Goal: Check status: Check status

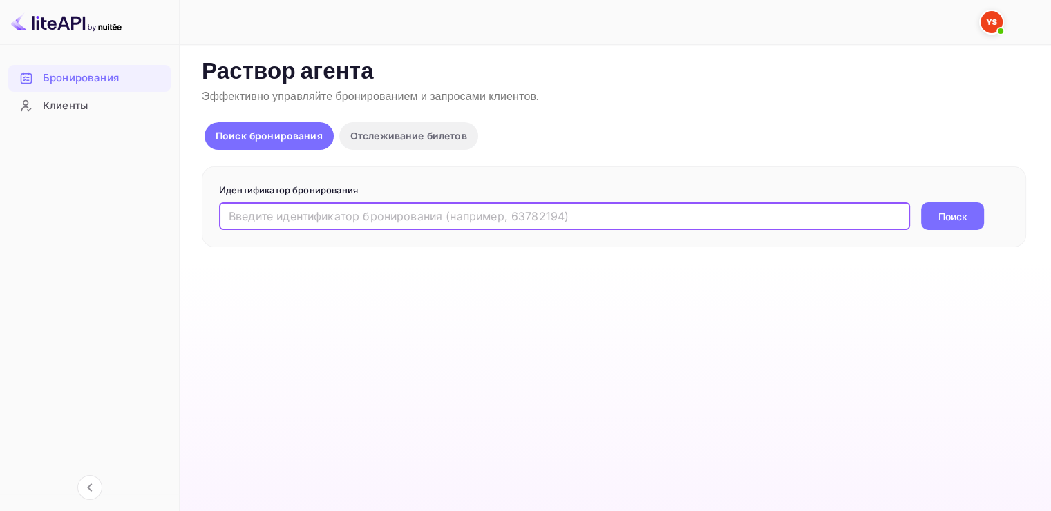
click at [329, 225] on input "text" at bounding box center [564, 216] width 691 height 28
paste input "9615247"
type input "9615247"
click at [935, 220] on button "Поиск" at bounding box center [952, 216] width 63 height 28
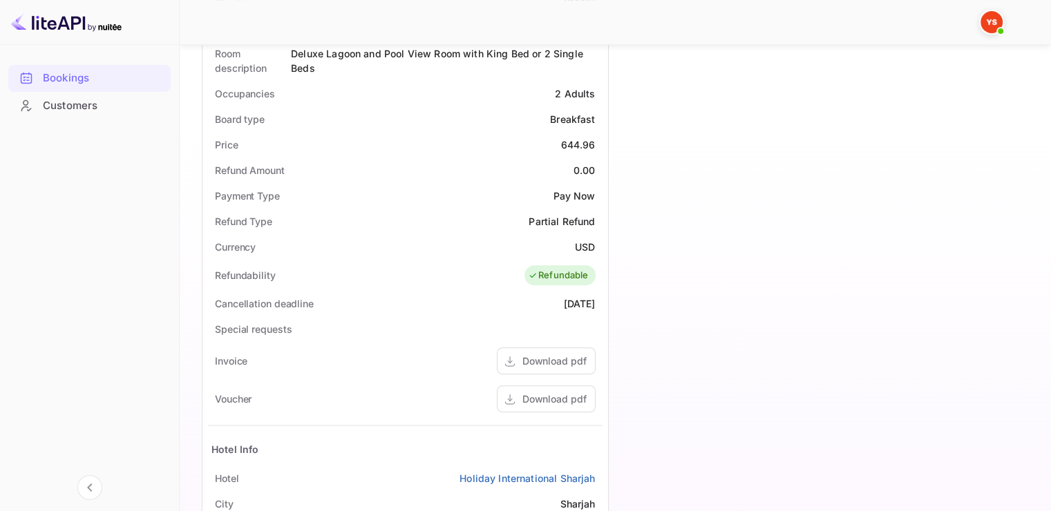
scroll to position [415, 0]
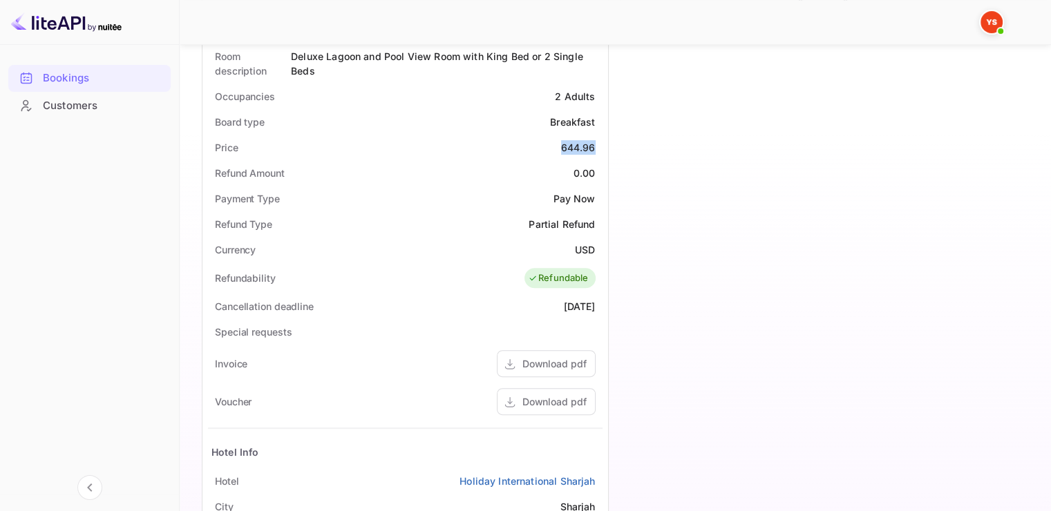
drag, startPoint x: 560, startPoint y: 147, endPoint x: 594, endPoint y: 147, distance: 33.9
click at [594, 147] on div "Price 644.96" at bounding box center [405, 148] width 395 height 26
drag, startPoint x: 594, startPoint y: 250, endPoint x: 574, endPoint y: 251, distance: 20.0
click at [575, 251] on ya-tr-span "USD" at bounding box center [585, 250] width 20 height 12
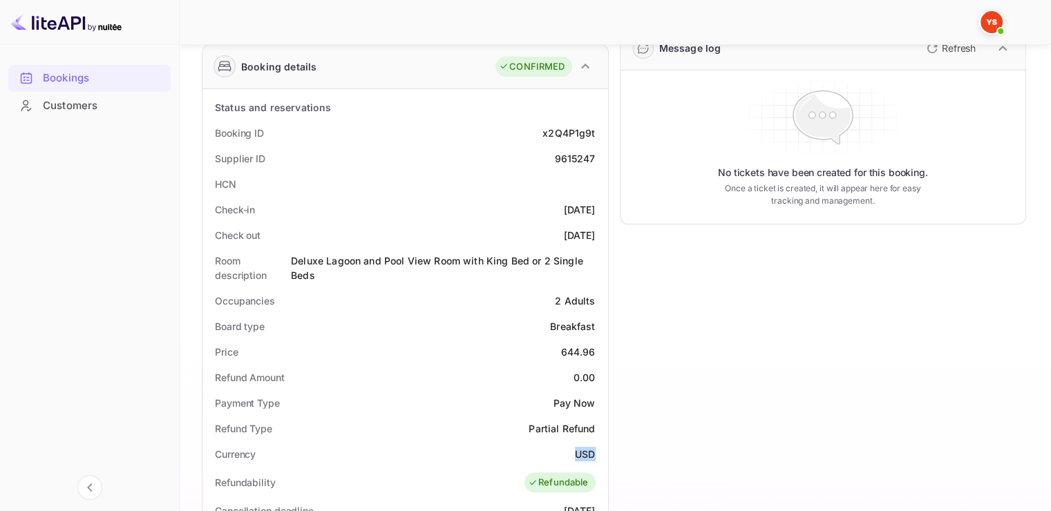
scroll to position [207, 0]
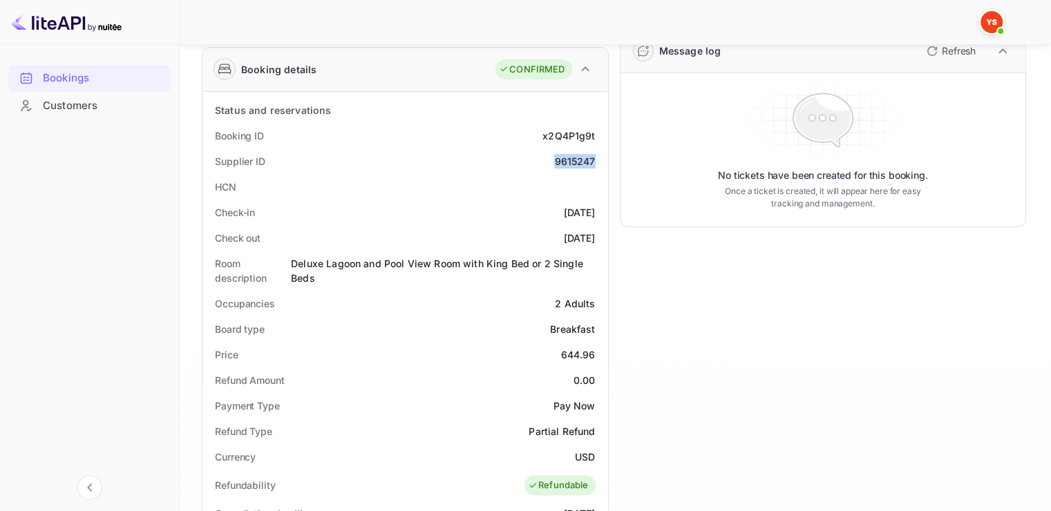
drag, startPoint x: 553, startPoint y: 162, endPoint x: 604, endPoint y: 162, distance: 50.4
click at [604, 162] on div "Status and reservations Booking ID x2Q4P1g9t Supplier ID 9615247 HCN Check-in […" at bounding box center [405, 492] width 406 height 801
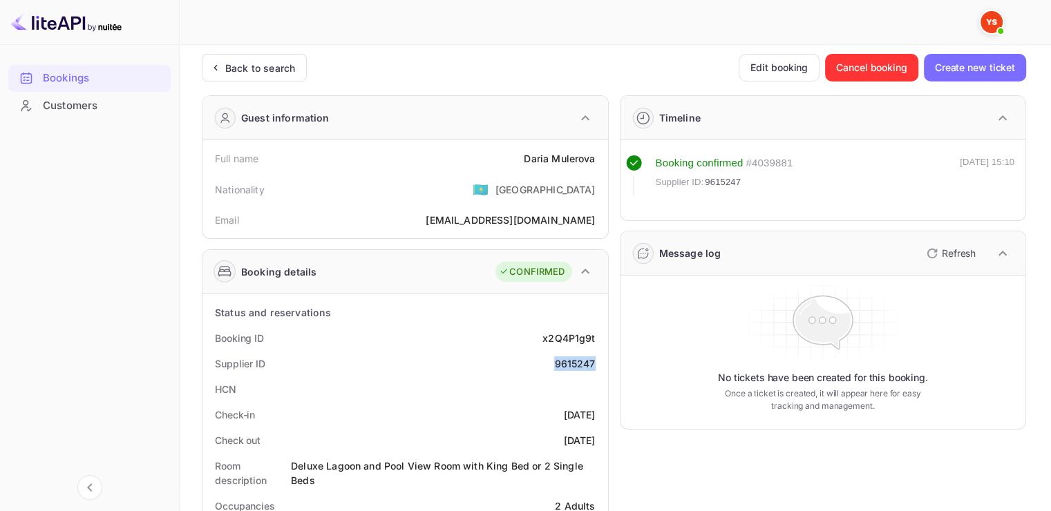
scroll to position [3, 0]
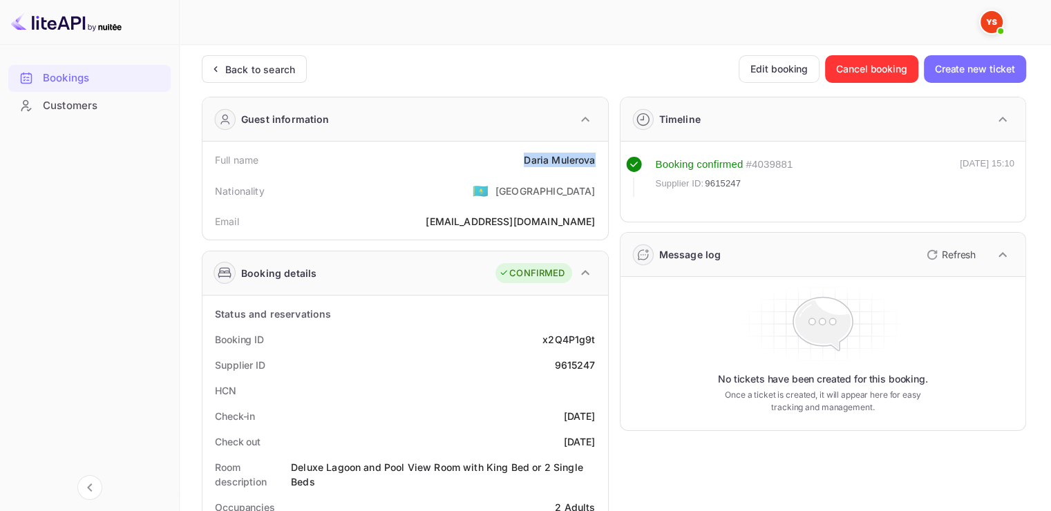
drag, startPoint x: 594, startPoint y: 160, endPoint x: 520, endPoint y: 162, distance: 74.0
click at [520, 162] on div "Full name [PERSON_NAME]" at bounding box center [405, 160] width 395 height 26
copy div "[PERSON_NAME]"
